Goal: Task Accomplishment & Management: Use online tool/utility

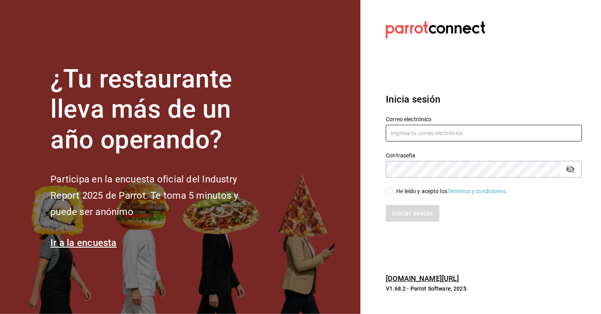
type input "[EMAIL_ADDRESS][PERSON_NAME][DOMAIN_NAME]"
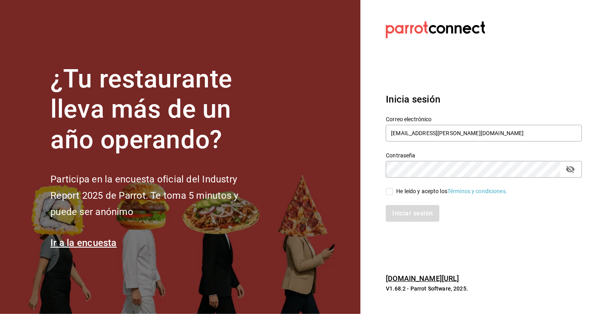
click at [392, 191] on input "He leído y acepto los Términos y condiciones." at bounding box center [389, 191] width 7 height 7
checkbox input "true"
click at [407, 212] on button "Iniciar sesión" at bounding box center [413, 213] width 54 height 17
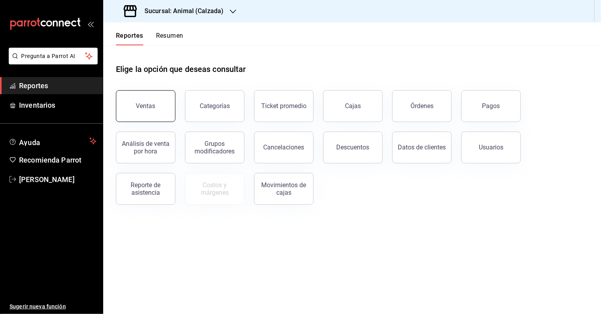
click at [169, 117] on button "Ventas" at bounding box center [146, 106] width 60 height 32
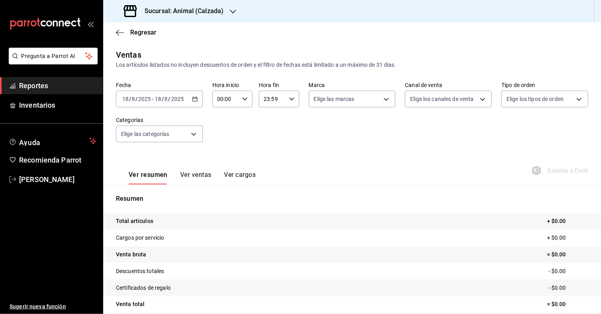
click at [192, 96] on icon "button" at bounding box center [195, 99] width 6 height 6
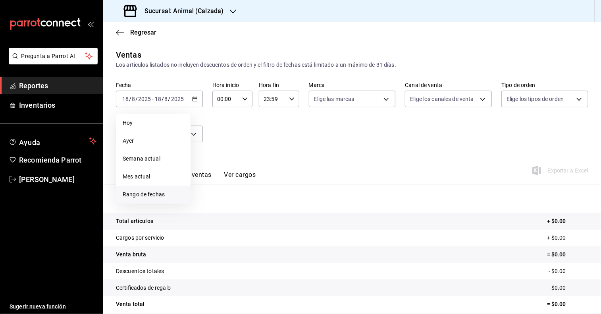
click at [162, 194] on span "Rango de fechas" at bounding box center [154, 194] width 62 height 8
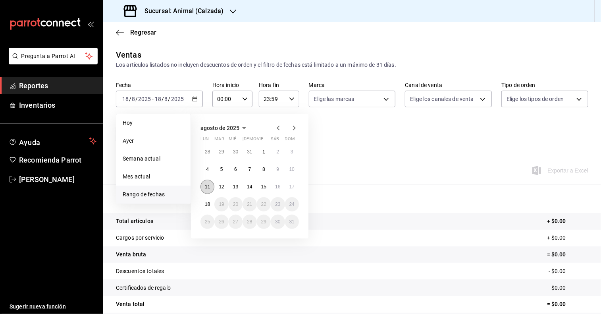
click at [208, 187] on abbr "11" at bounding box center [207, 187] width 5 height 6
click at [206, 203] on abbr "18" at bounding box center [207, 204] width 5 height 6
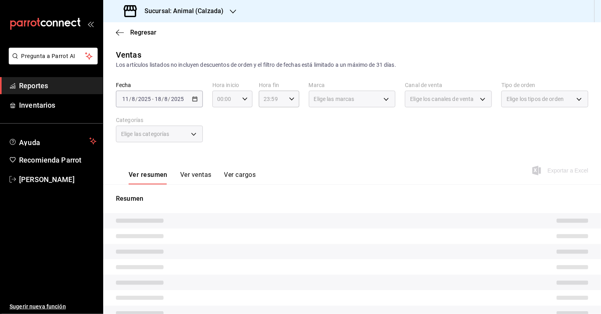
click at [242, 99] on icon "button" at bounding box center [245, 99] width 6 height 6
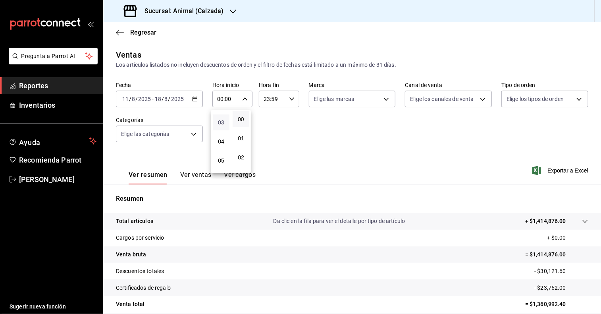
scroll to position [56, 0]
click at [221, 159] on span "05" at bounding box center [221, 159] width 7 height 6
type input "05:00"
click at [243, 121] on span "00" at bounding box center [240, 119] width 7 height 6
click at [292, 96] on div at bounding box center [300, 157] width 601 height 314
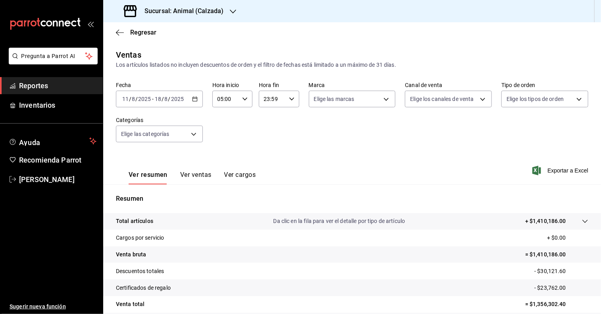
click at [292, 96] on div "23:59 Hora fin" at bounding box center [279, 99] width 40 height 17
click at [268, 156] on span "05" at bounding box center [267, 152] width 7 height 6
click at [286, 118] on span "00" at bounding box center [286, 119] width 7 height 6
type input "05:00"
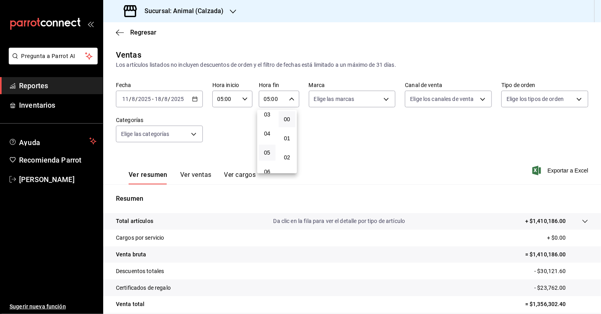
click at [384, 99] on div at bounding box center [300, 157] width 601 height 314
click at [384, 99] on body "Pregunta a Parrot AI Reportes Inventarios Ayuda Recomienda Parrot Cristian Merc…" at bounding box center [300, 157] width 601 height 314
click at [234, 11] on div at bounding box center [300, 157] width 601 height 314
click at [233, 11] on icon "button" at bounding box center [233, 11] width 6 height 6
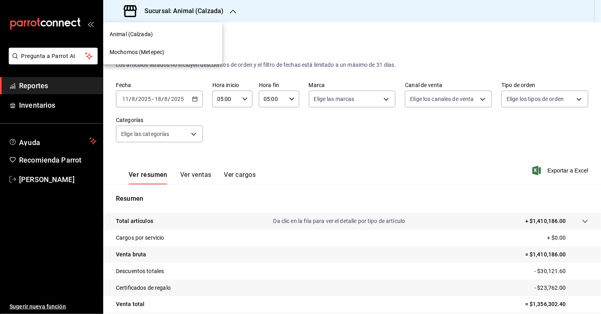
click at [170, 62] on nav "Animal (Calzada) Mochomos (Metepec)" at bounding box center [162, 43] width 119 height 42
click at [171, 56] on div "Mochomos (Metepec)" at bounding box center [163, 52] width 106 height 8
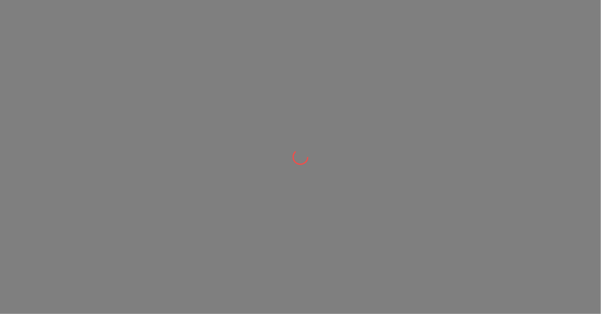
click at [221, 71] on div at bounding box center [300, 157] width 601 height 314
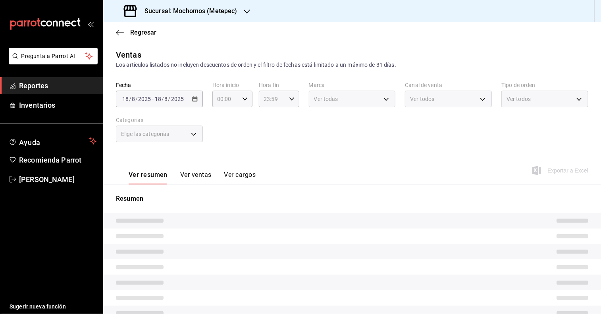
type input "05:00"
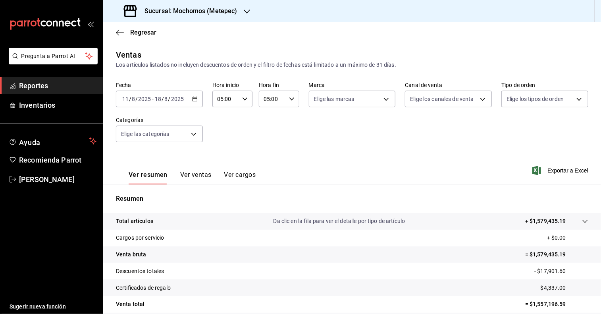
click at [195, 99] on icon "button" at bounding box center [195, 99] width 6 height 6
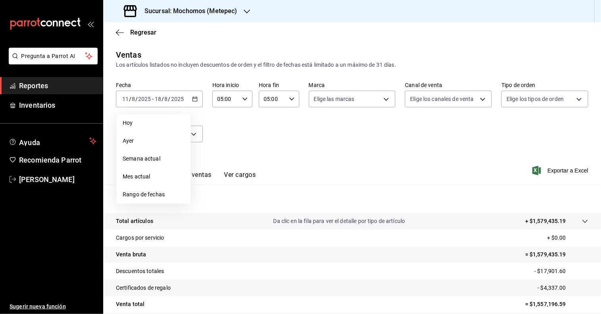
click at [279, 156] on div "Ver resumen Ver ventas Ver cargos Exportar a Excel" at bounding box center [352, 168] width 498 height 33
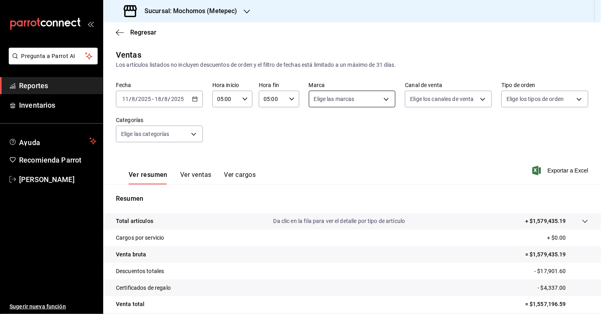
click at [384, 98] on body "Pregunta a Parrot AI Reportes Inventarios Ayuda Recomienda Parrot Cristian Merc…" at bounding box center [300, 157] width 601 height 314
click at [319, 155] on label at bounding box center [317, 156] width 10 height 7
click at [319, 155] on input "checkbox" at bounding box center [315, 156] width 7 height 7
checkbox input "false"
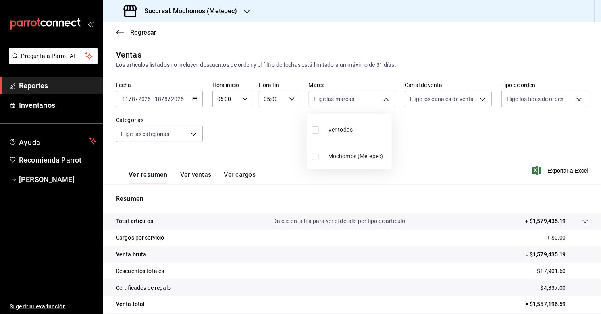
click at [475, 97] on div at bounding box center [300, 157] width 601 height 314
click at [481, 97] on body "Pregunta a Parrot AI Reportes Inventarios Ayuda Recomienda Parrot Cristian Merc…" at bounding box center [300, 157] width 601 height 314
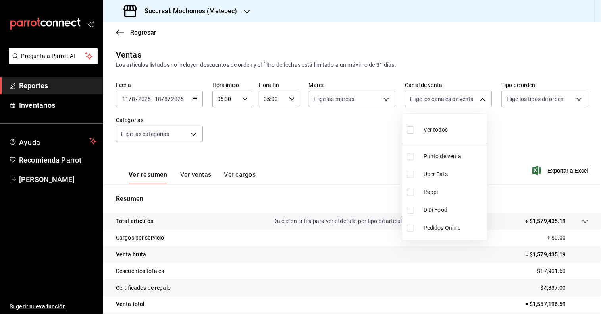
click at [409, 128] on input "checkbox" at bounding box center [410, 129] width 7 height 7
checkbox input "true"
type input "PARROT,UBER_EATS,RAPPI,DIDI_FOOD,ONLINE"
checkbox input "true"
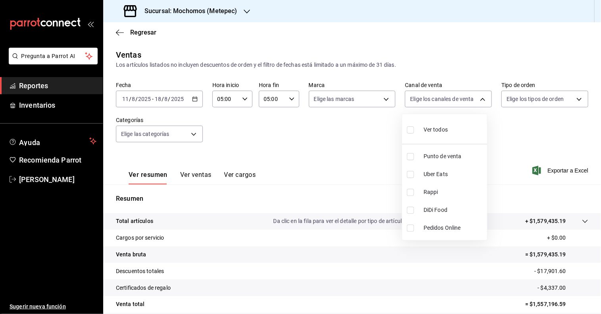
checkbox input "true"
click at [576, 100] on div at bounding box center [300, 157] width 601 height 314
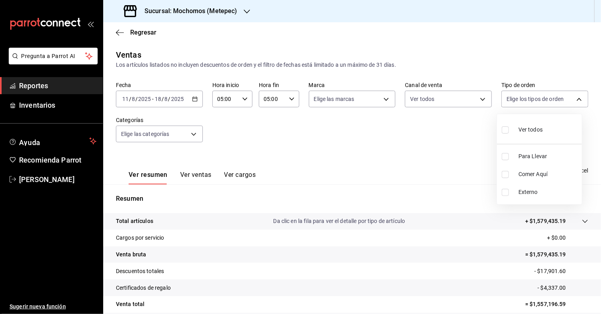
click at [576, 100] on body "Pregunta a Parrot AI Reportes Inventarios Ayuda Recomienda Parrot Cristian Merc…" at bounding box center [300, 157] width 601 height 314
click at [508, 129] on input "checkbox" at bounding box center [505, 129] width 7 height 7
checkbox input "true"
type input "3a236ed8-2e24-47ca-8e59-ead494492482,da8509e8-5fca-4f62-958e-973104937870,EXTER…"
checkbox input "true"
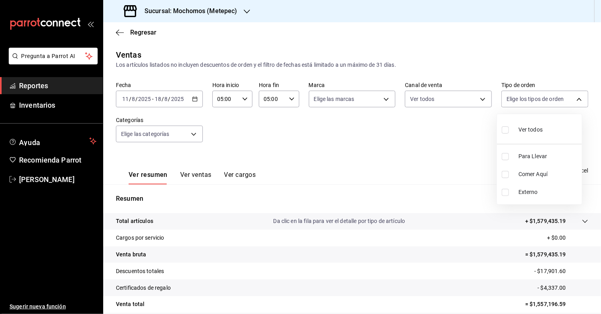
checkbox input "true"
click at [192, 135] on div at bounding box center [300, 157] width 601 height 314
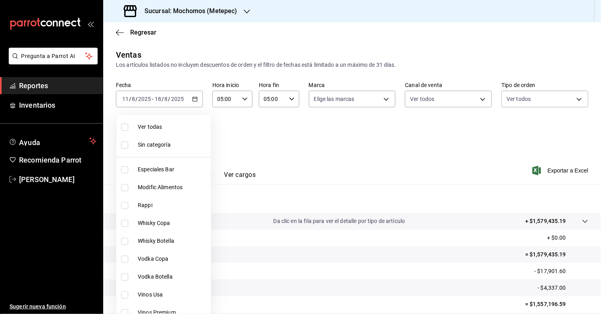
click at [192, 135] on body "Pregunta a Parrot AI Reportes Inventarios Ayuda Recomienda Parrot Cristian Merc…" at bounding box center [300, 157] width 601 height 314
click at [128, 127] on input "checkbox" at bounding box center [124, 126] width 7 height 7
checkbox input "true"
type input "c9cbc288-c827-488d-81f5-370afefb1912,46081463-7037-4dd2-a9ab-e56ff6a8fa7c,bf958…"
checkbox input "true"
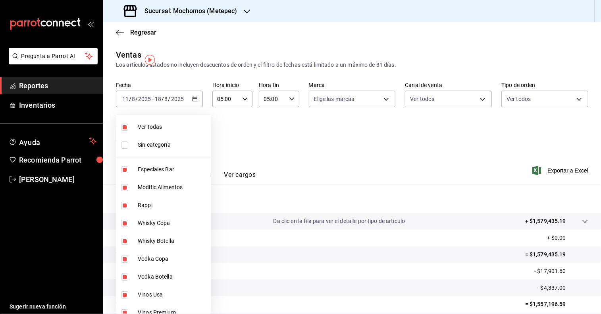
checkbox input "true"
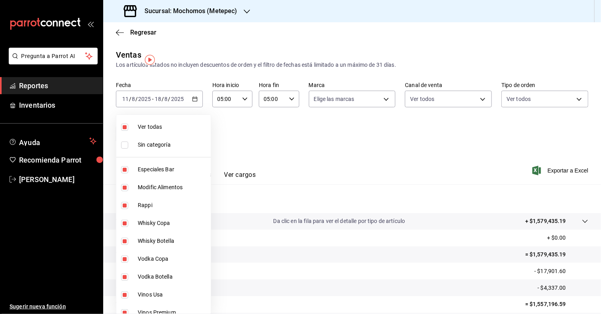
checkbox input "true"
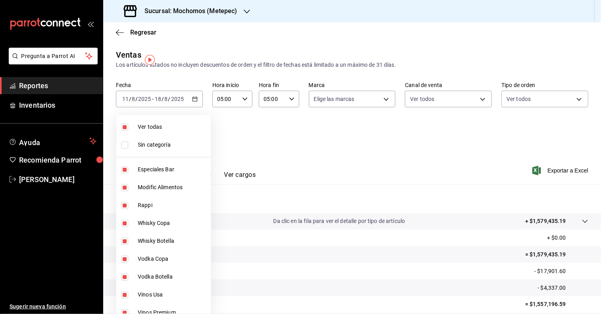
checkbox input "true"
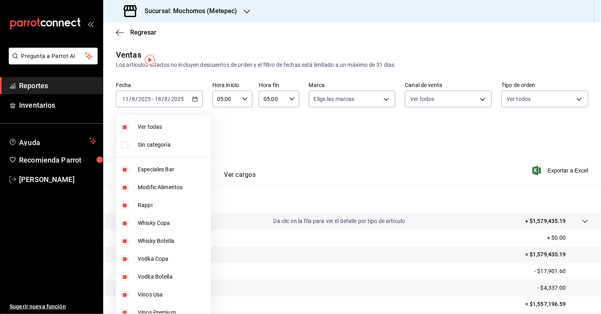
checkbox input "true"
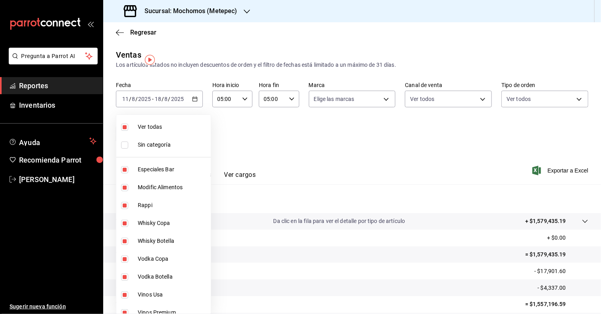
checkbox input "true"
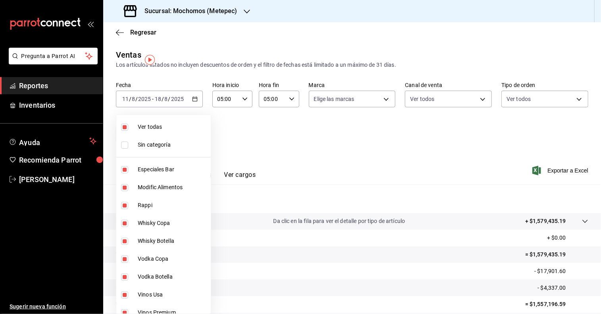
checkbox input "true"
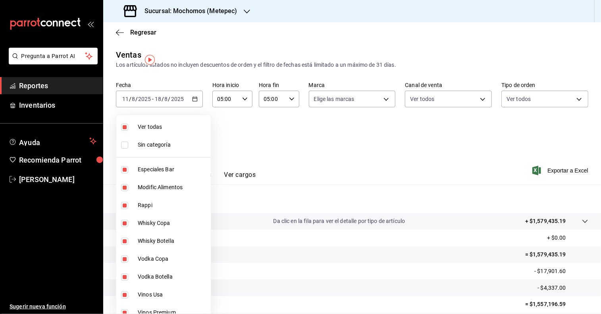
checkbox input "true"
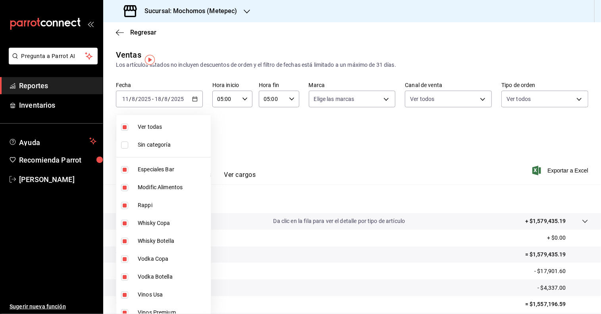
checkbox input "true"
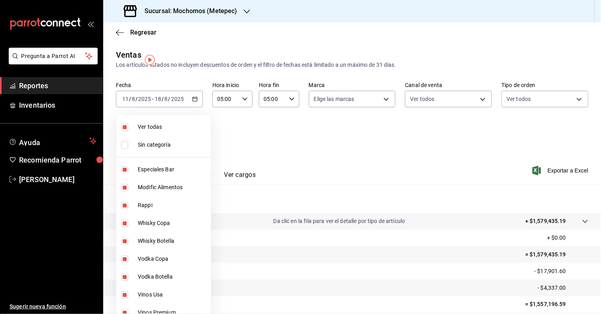
checkbox input "true"
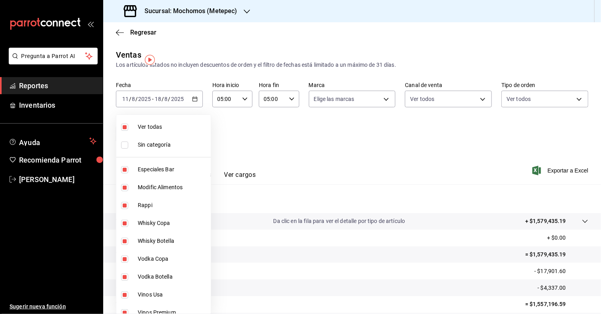
checkbox input "true"
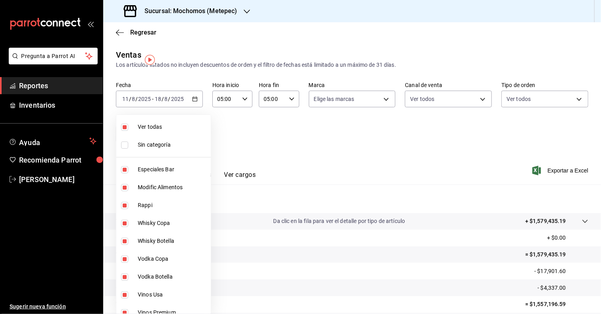
checkbox input "true"
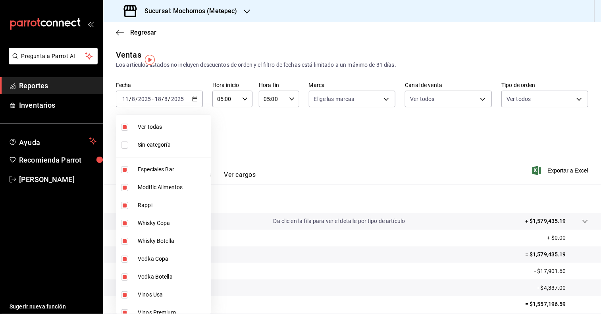
checkbox input "true"
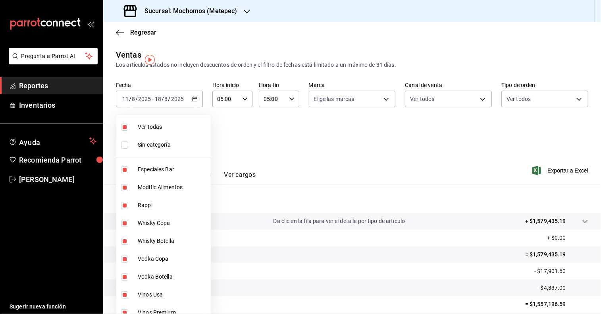
checkbox input "true"
click at [125, 145] on input "checkbox" at bounding box center [124, 144] width 7 height 7
checkbox input "true"
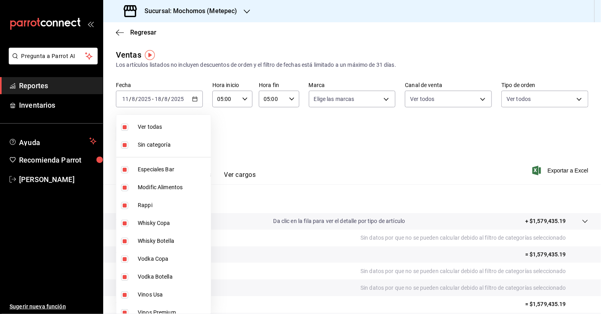
click at [345, 139] on div at bounding box center [300, 157] width 601 height 314
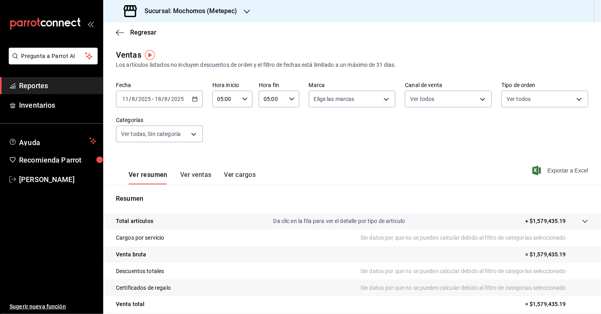
click at [552, 167] on span "Exportar a Excel" at bounding box center [561, 171] width 54 height 10
